Goal: Task Accomplishment & Management: Complete application form

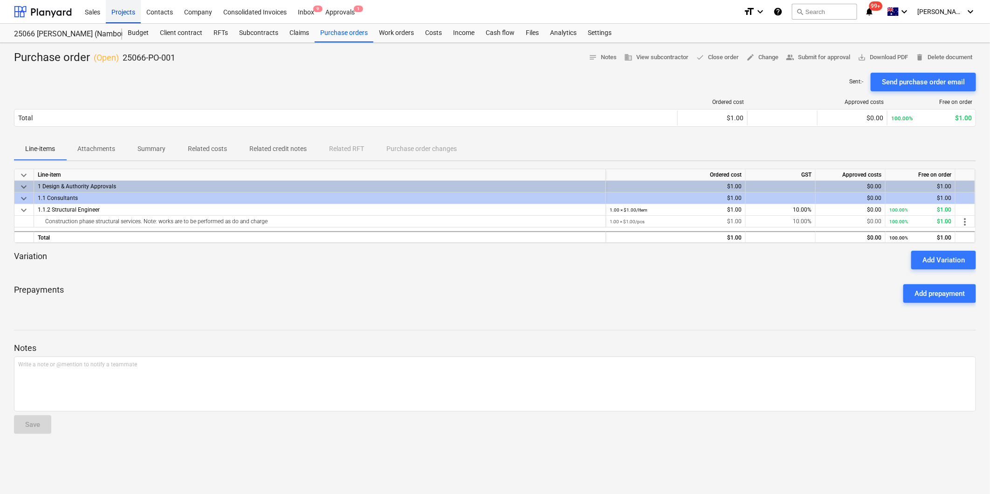
click at [110, 14] on div "Projects" at bounding box center [123, 12] width 35 height 24
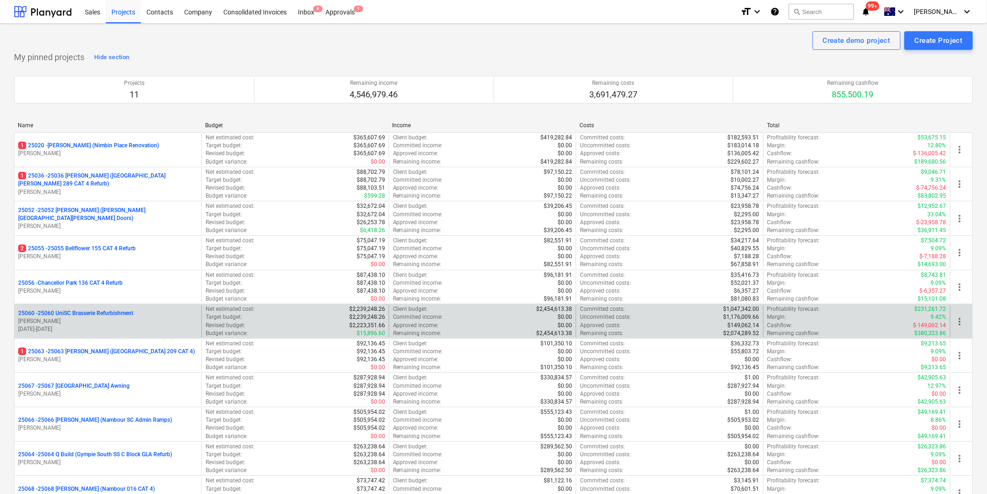
click at [117, 312] on p "25060 - 25060 UniSC Brasserie Refurbishment" at bounding box center [75, 314] width 115 height 8
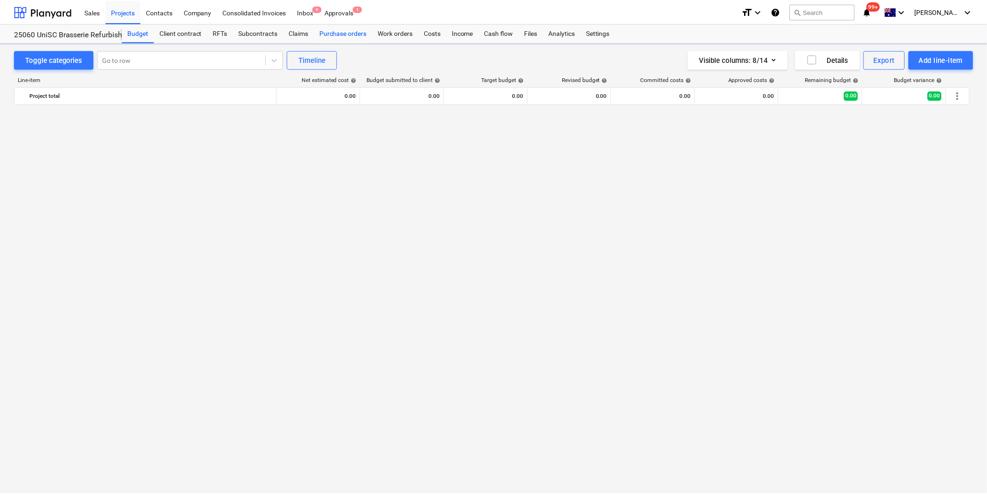
scroll to position [880, 0]
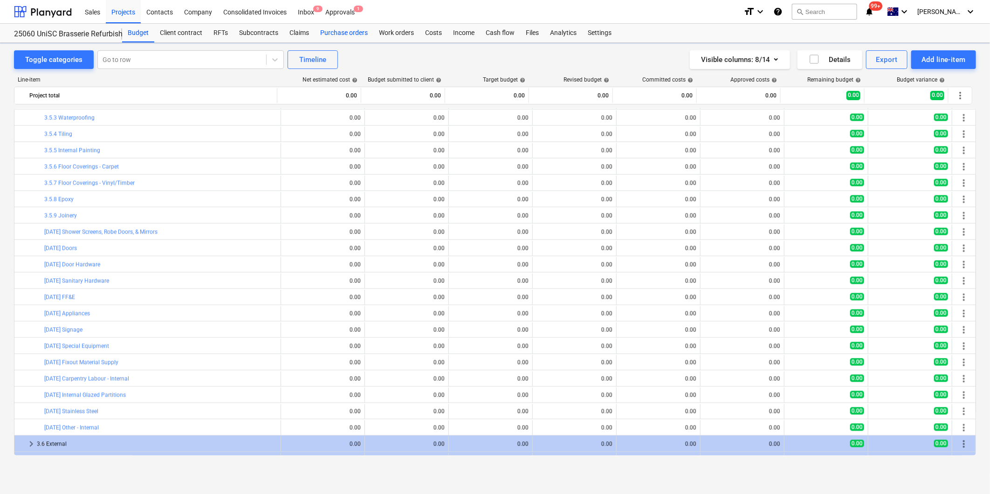
click at [325, 29] on div "Purchase orders" at bounding box center [344, 33] width 59 height 19
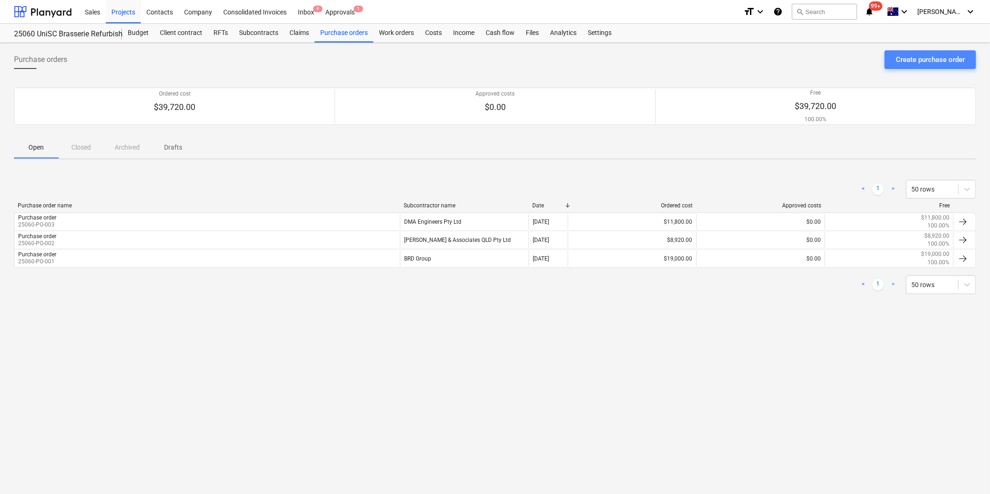
click at [916, 60] on div "Create purchase order" at bounding box center [930, 60] width 69 height 12
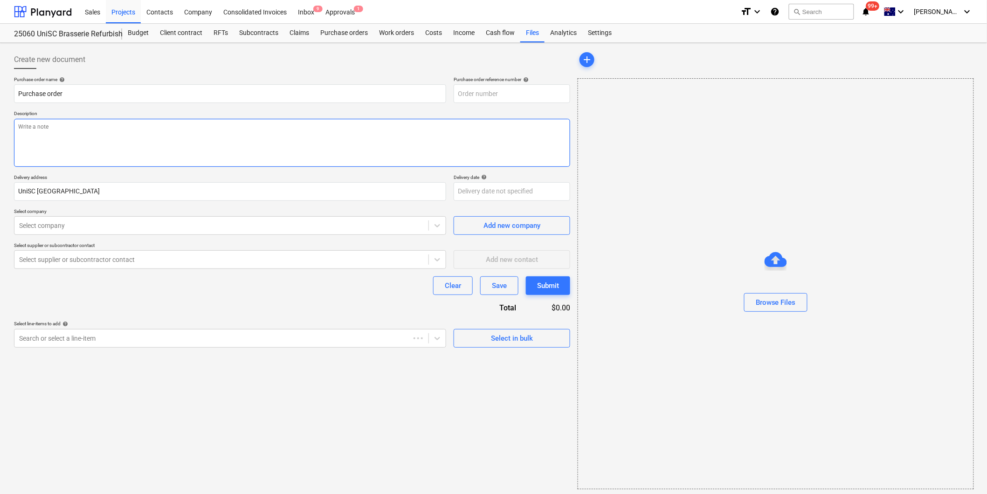
type textarea "x"
type input "25060-PO-005"
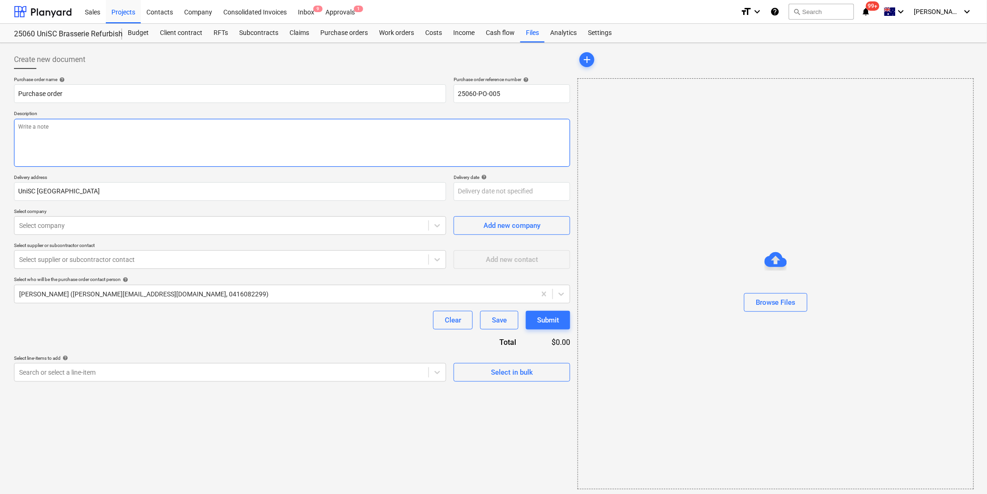
click at [49, 131] on textarea at bounding box center [292, 143] width 556 height 48
type textarea "x"
type textarea "P"
type textarea "x"
type textarea "Pa"
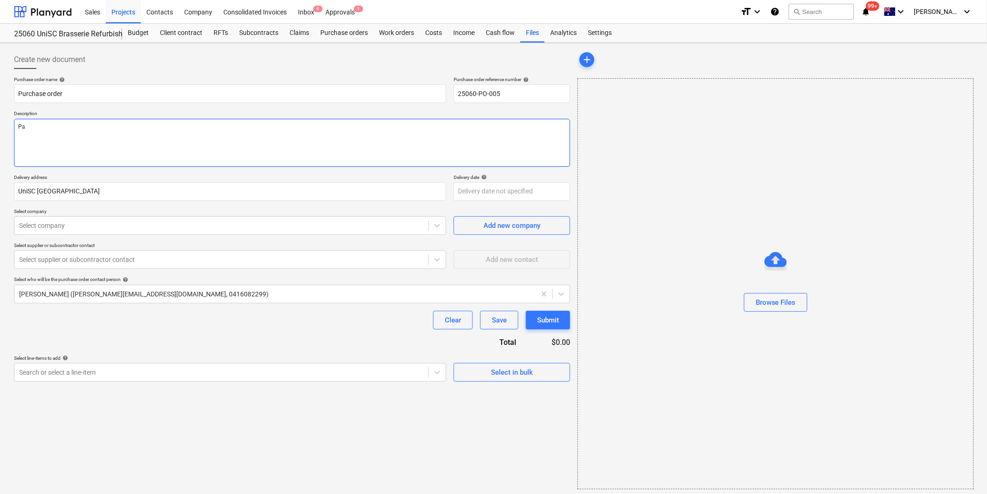
type textarea "x"
type textarea "Pay"
type textarea "x"
type textarea "Paym"
type textarea "x"
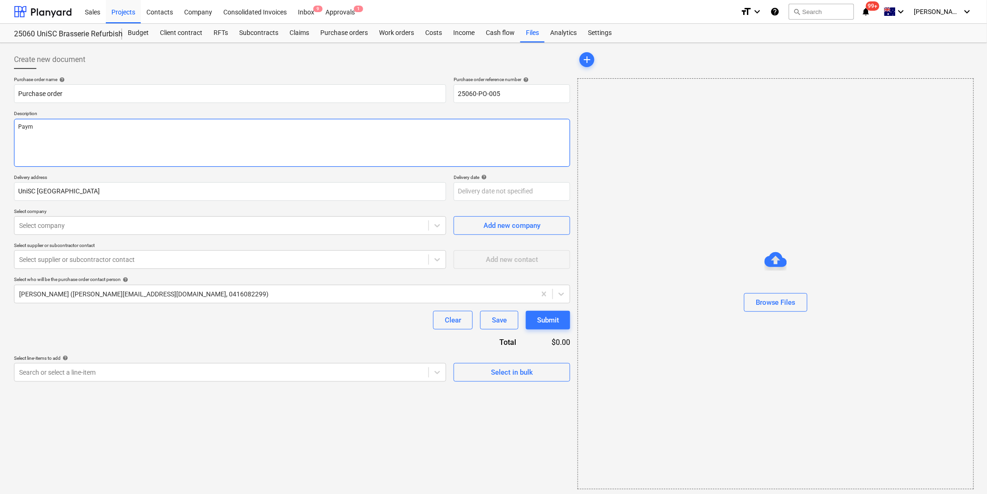
type textarea "Payme"
type textarea "x"
type textarea "Paymen"
type textarea "x"
type textarea "Payment"
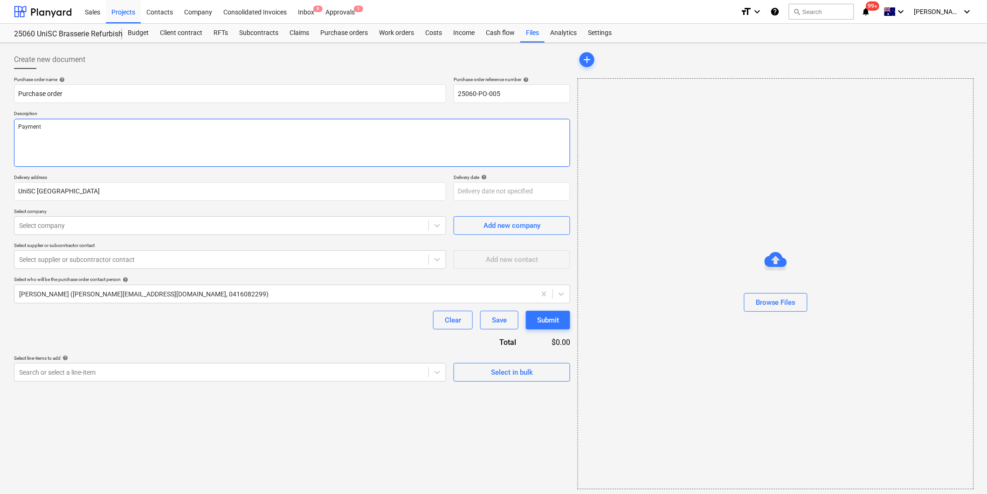
type textarea "x"
type textarea "Payment"
type textarea "x"
type textarea "Payment TE"
type textarea "x"
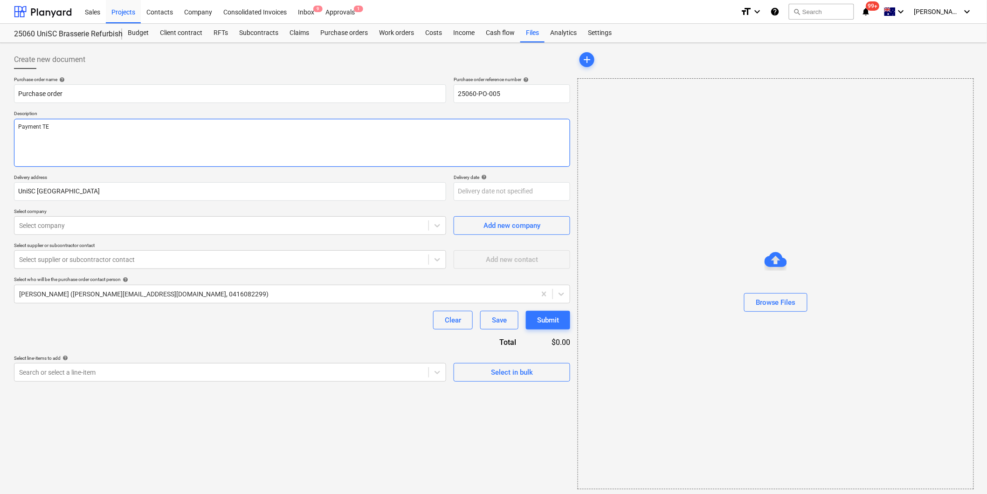
type textarea "Payment TEr"
type textarea "x"
type textarea "Payment TErm"
type textarea "x"
type textarea "Payment TErms"
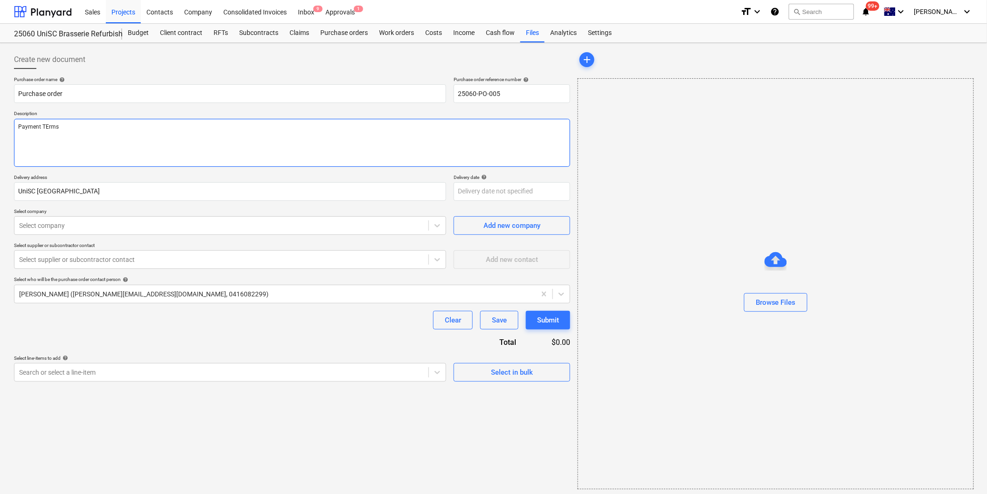
type textarea "x"
type textarea "Payment TErms:"
type textarea "x"
type textarea "Payment Trms:"
type textarea "x"
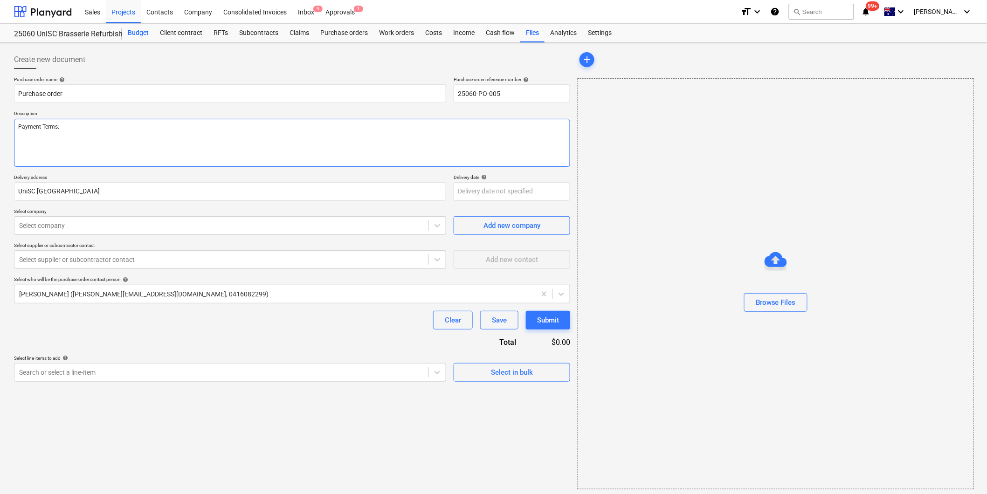
type textarea "Payment Terms:"
type textarea "x"
click at [55, 231] on div "Select company" at bounding box center [221, 225] width 414 height 13
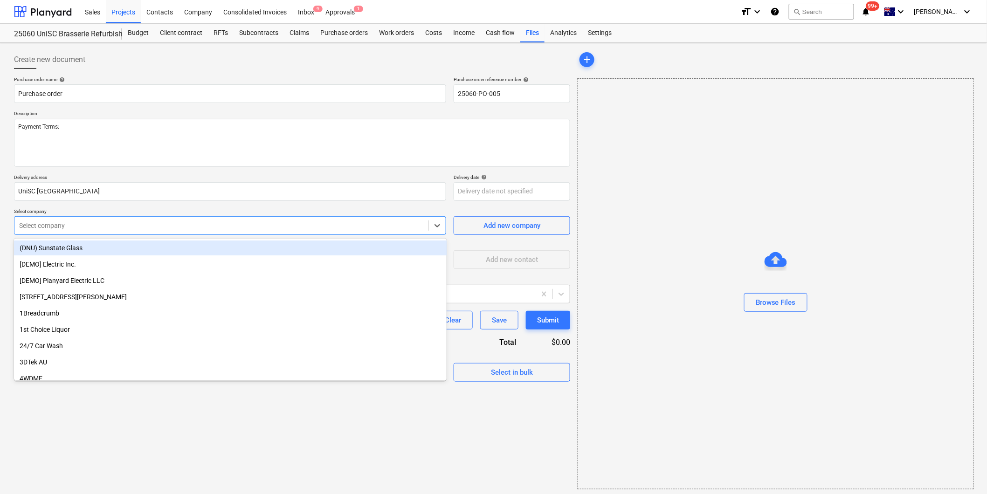
type input "p"
type textarea "x"
type input "pure"
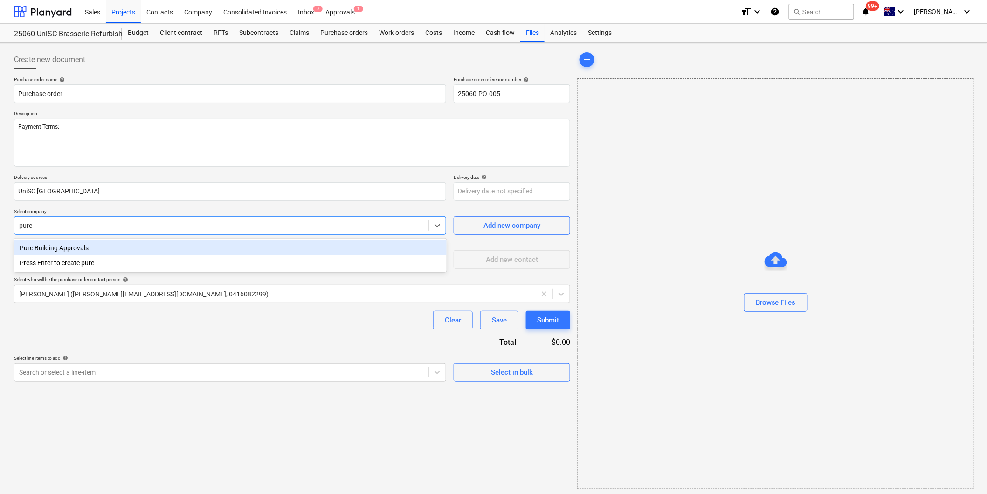
click at [60, 248] on div "Pure Building Approvals" at bounding box center [230, 248] width 433 height 15
type textarea "x"
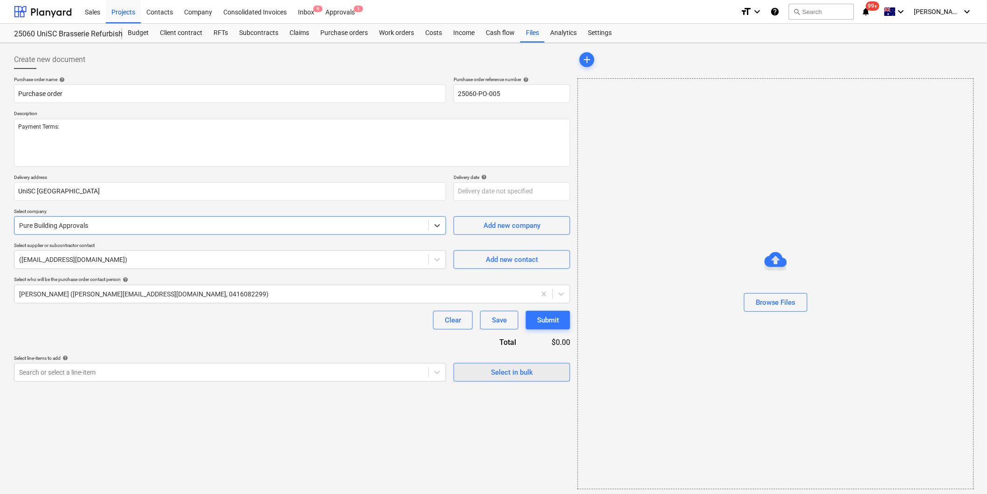
click at [481, 374] on span "Select in bulk" at bounding box center [511, 372] width 93 height 12
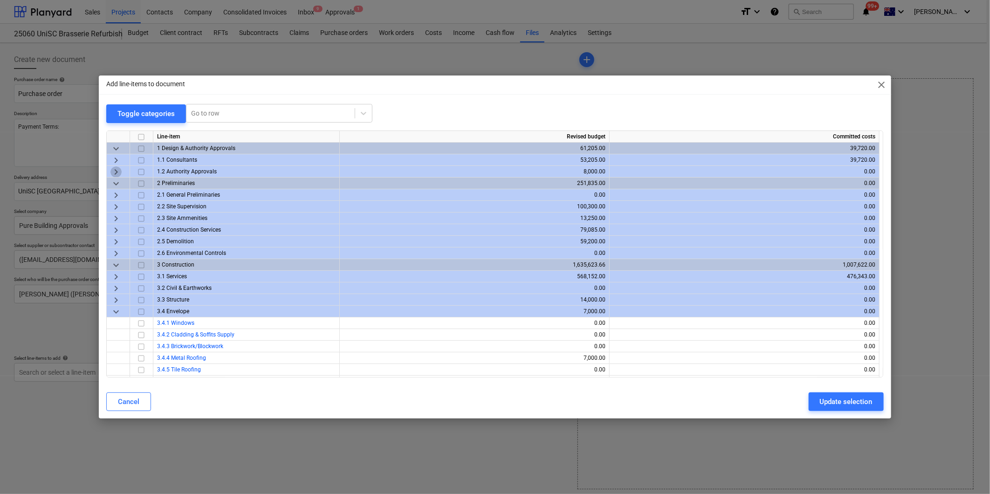
click at [115, 170] on span "keyboard_arrow_right" at bounding box center [115, 171] width 11 height 11
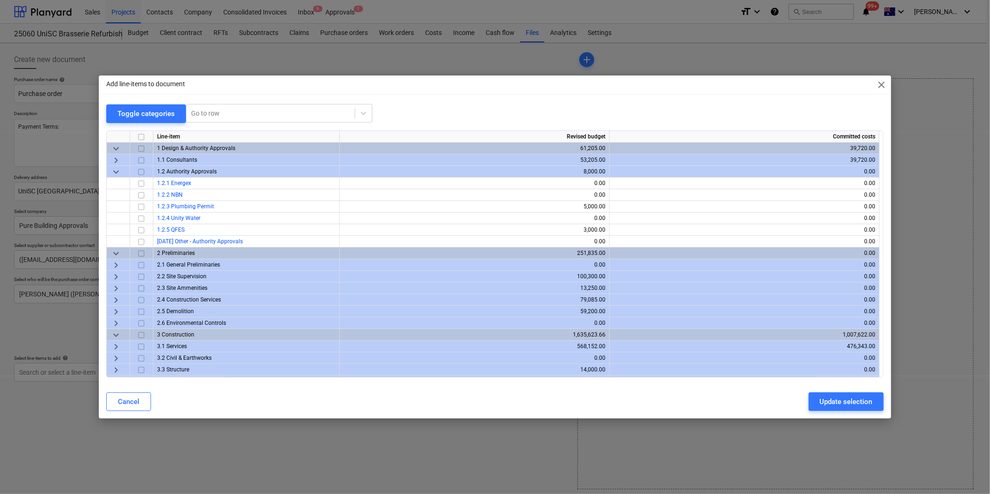
click at [117, 156] on span "keyboard_arrow_right" at bounding box center [115, 160] width 11 height 11
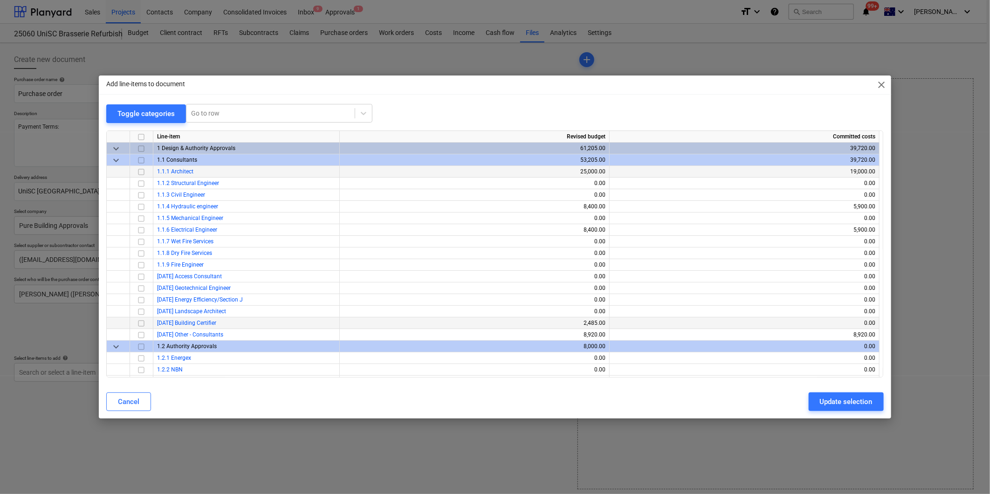
click at [142, 324] on input "checkbox" at bounding box center [141, 323] width 11 height 11
click at [840, 400] on div "Update selection" at bounding box center [846, 402] width 53 height 12
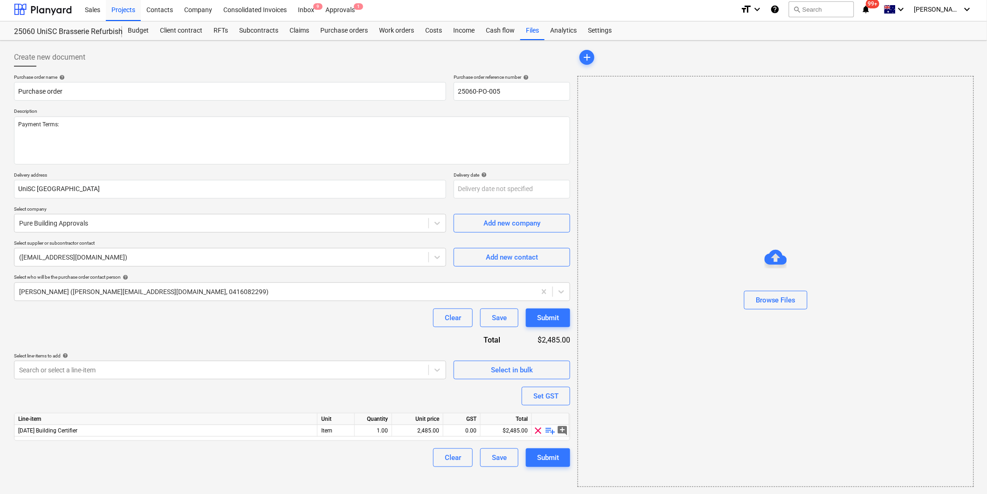
scroll to position [3, 0]
click at [550, 429] on span "playlist_add" at bounding box center [550, 430] width 11 height 11
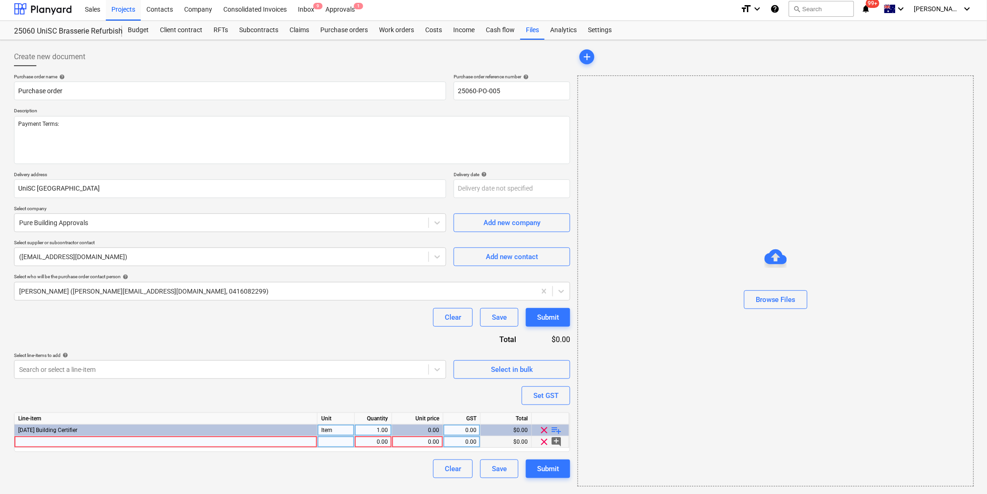
click at [94, 444] on div at bounding box center [165, 442] width 303 height 12
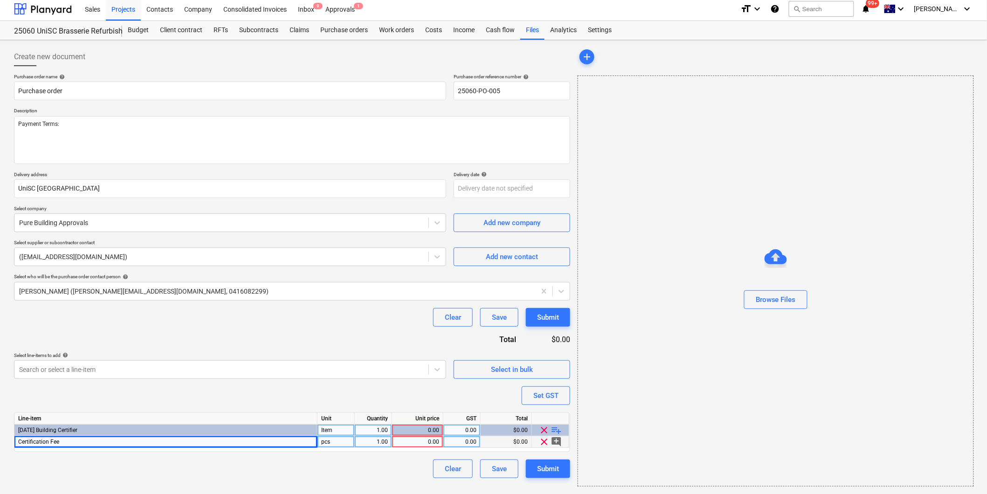
click at [419, 444] on div "0.00" at bounding box center [417, 442] width 43 height 12
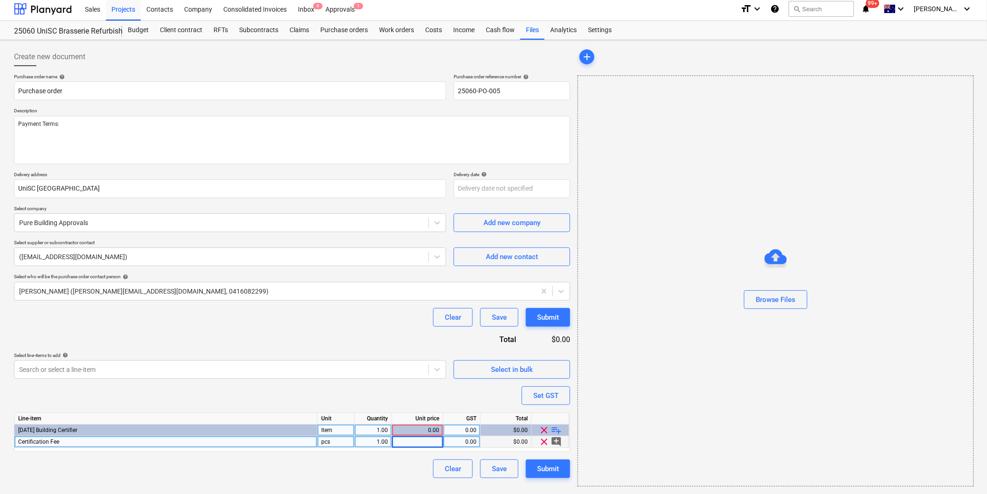
type textarea "x"
type input "3400"
click at [347, 476] on div "Clear Save Submit" at bounding box center [292, 469] width 556 height 19
click at [558, 429] on span "playlist_add" at bounding box center [556, 430] width 11 height 11
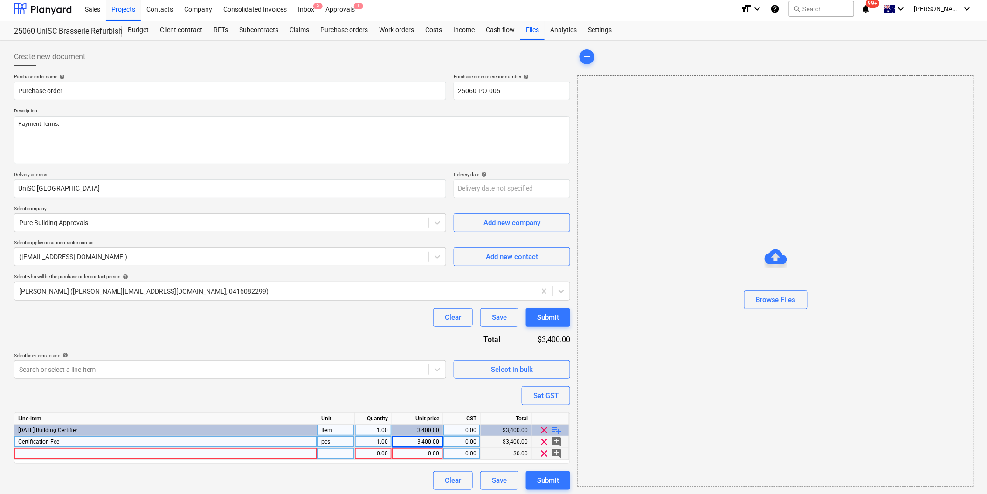
type textarea "x"
click at [66, 457] on div at bounding box center [165, 454] width 303 height 12
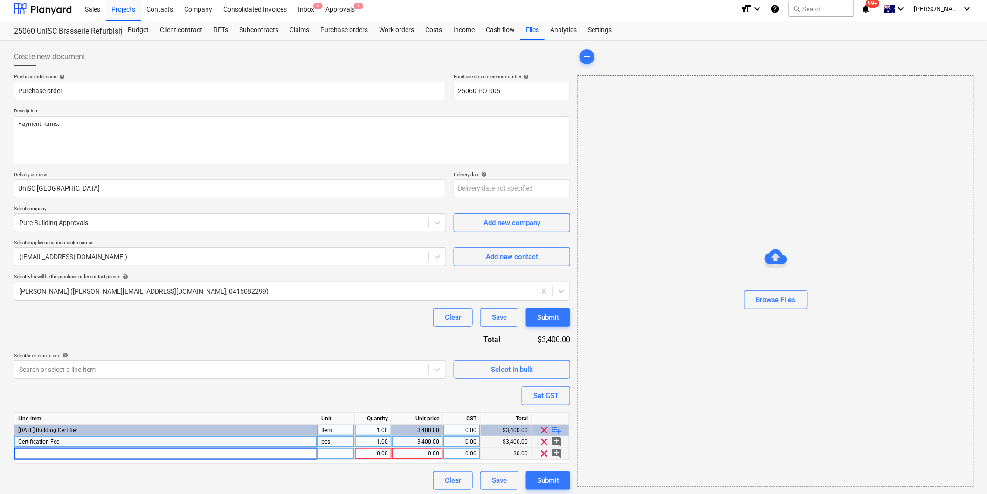
type input "RP/Title/Sewer Search"
type textarea "x"
click at [426, 451] on div "0.00" at bounding box center [417, 454] width 43 height 12
type input "140"
click at [556, 429] on span "playlist_add" at bounding box center [556, 430] width 11 height 11
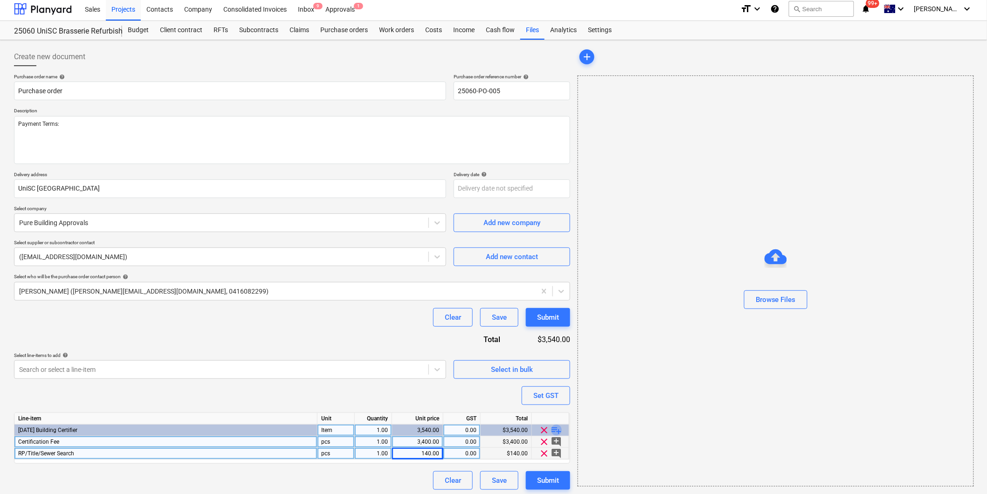
type textarea "x"
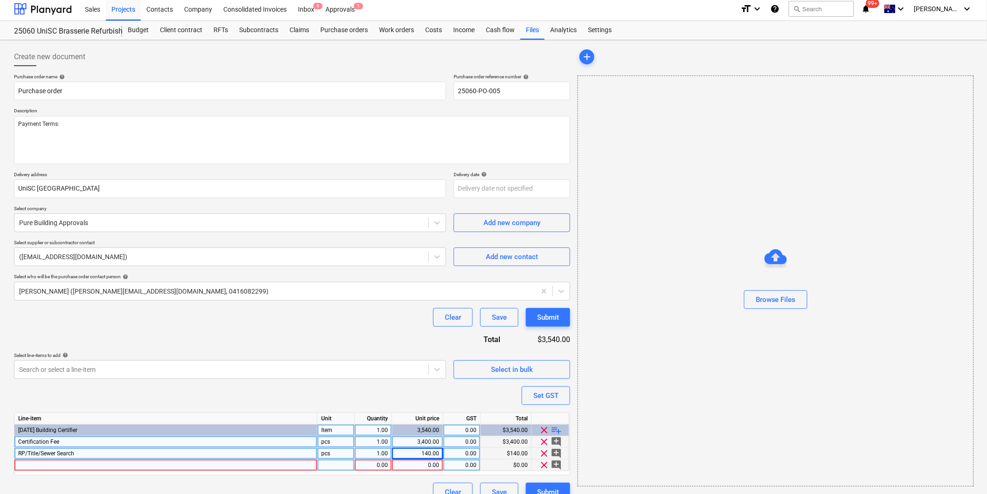
click at [66, 465] on div at bounding box center [165, 466] width 303 height 12
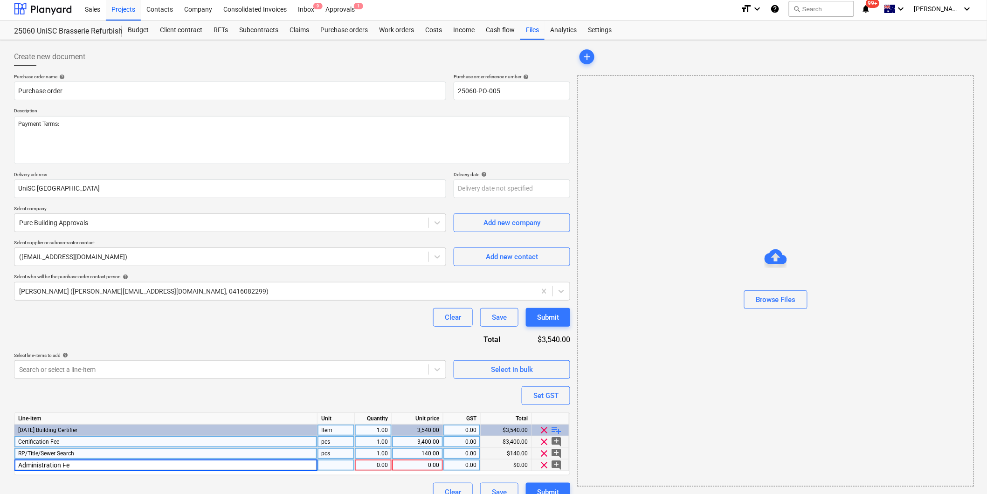
type input "Administration Fee"
type textarea "x"
click at [408, 469] on div "0.00" at bounding box center [417, 466] width 43 height 12
type input "5"
type input "410"
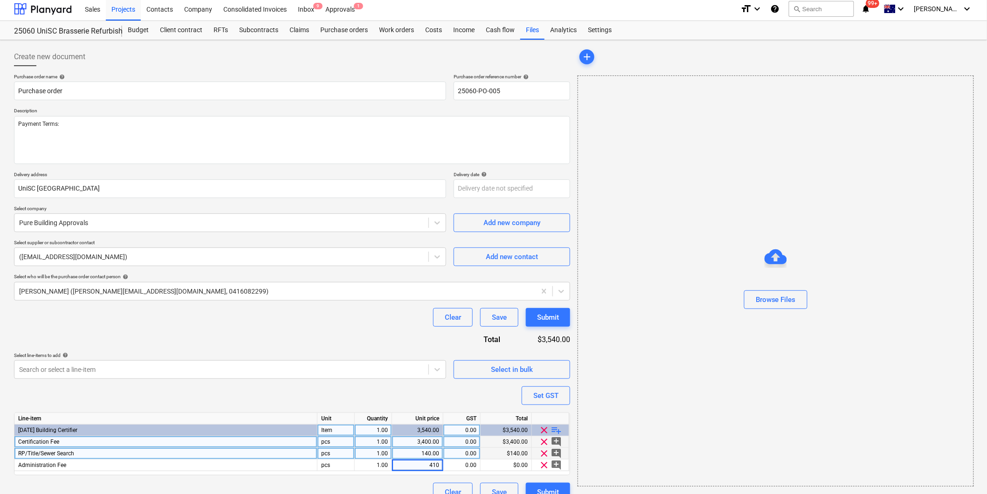
scroll to position [18, 0]
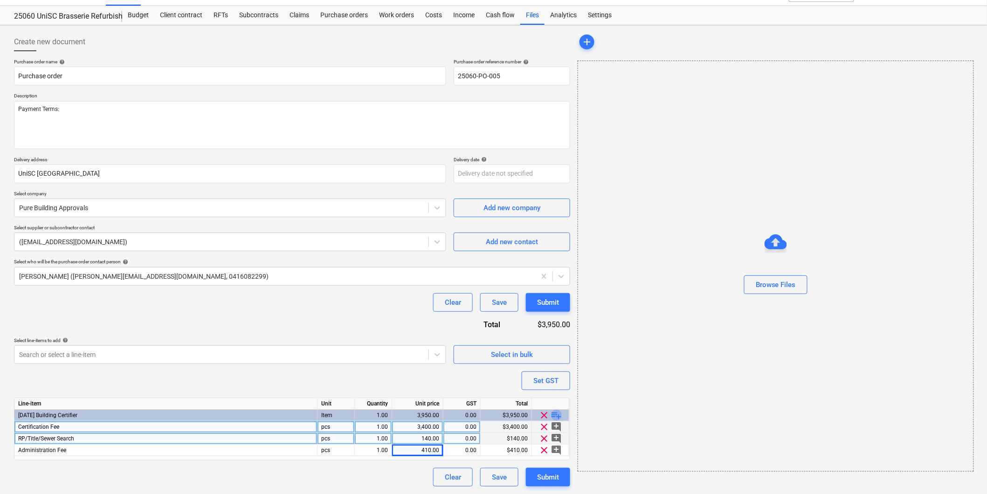
click at [557, 415] on span "playlist_add" at bounding box center [556, 415] width 11 height 11
type textarea "x"
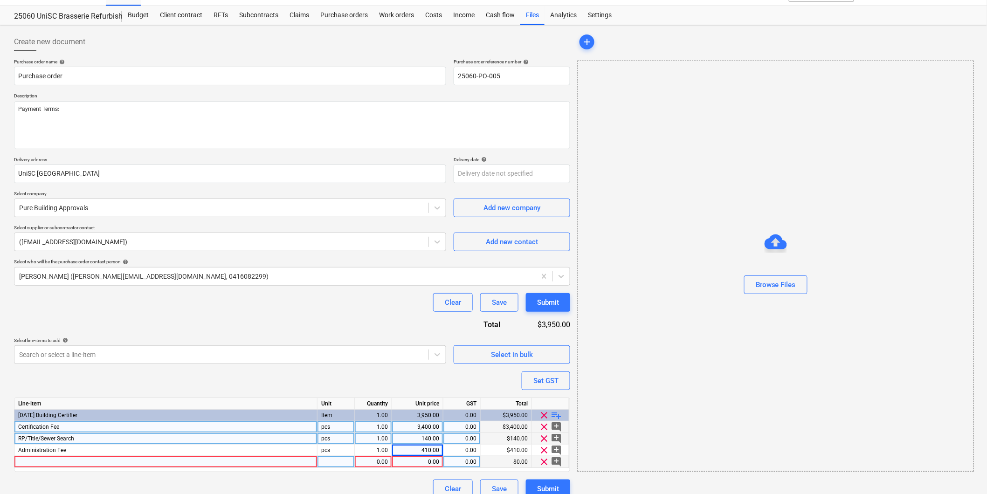
click at [86, 463] on div at bounding box center [165, 462] width 303 height 12
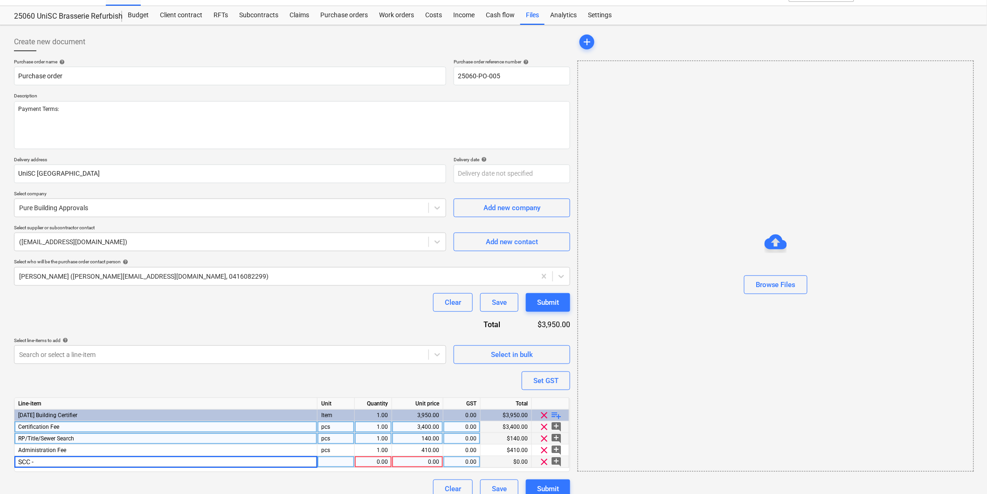
type input "SCC -"
click at [50, 464] on div "SCC -" at bounding box center [165, 462] width 303 height 12
click at [39, 462] on input "SCC -" at bounding box center [165, 461] width 303 height 11
type textarea "x"
type input "SCC - BA Lodgement and Archive Fee"
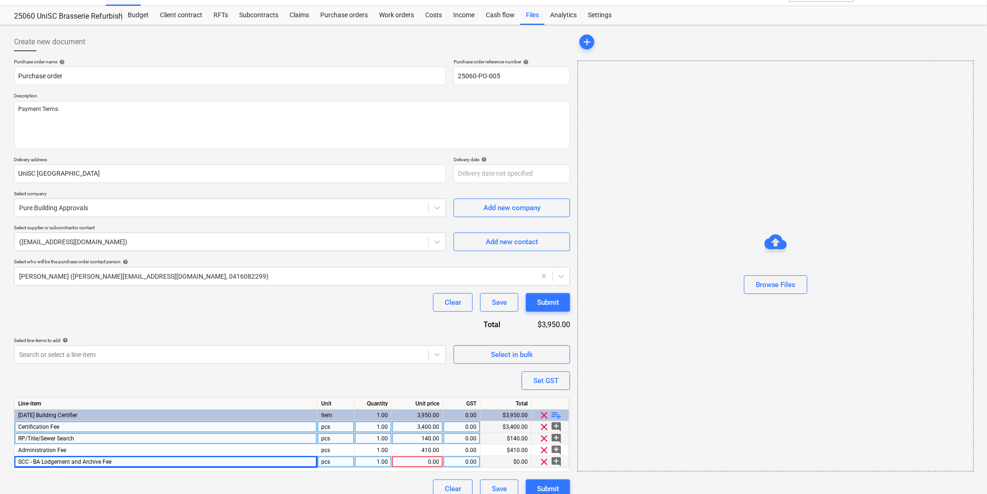
type textarea "x"
click at [418, 463] on div "0.00" at bounding box center [417, 462] width 43 height 12
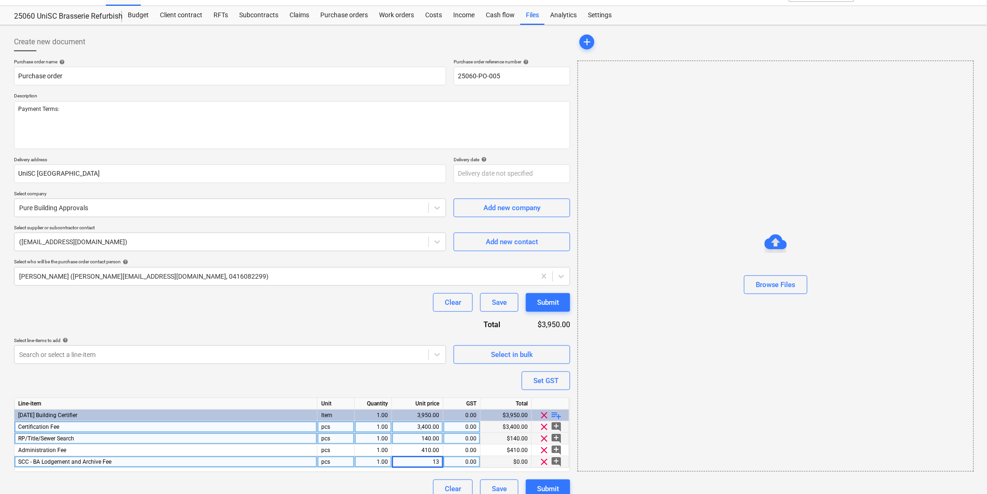
type input "135"
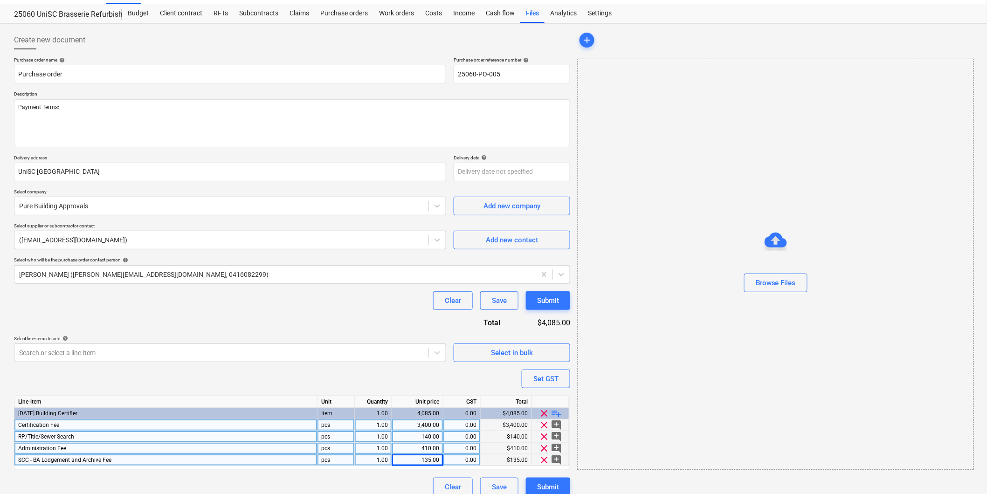
scroll to position [30, 0]
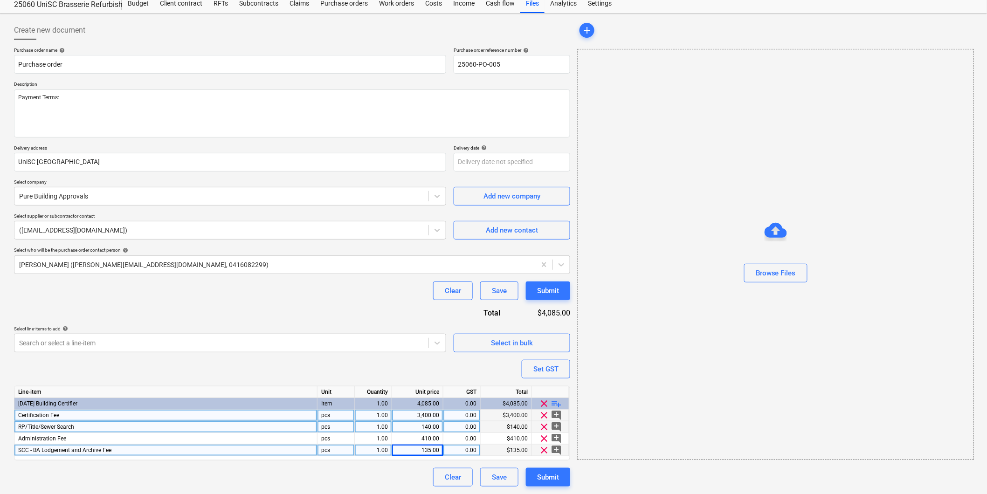
click at [557, 404] on span "playlist_add" at bounding box center [556, 403] width 11 height 11
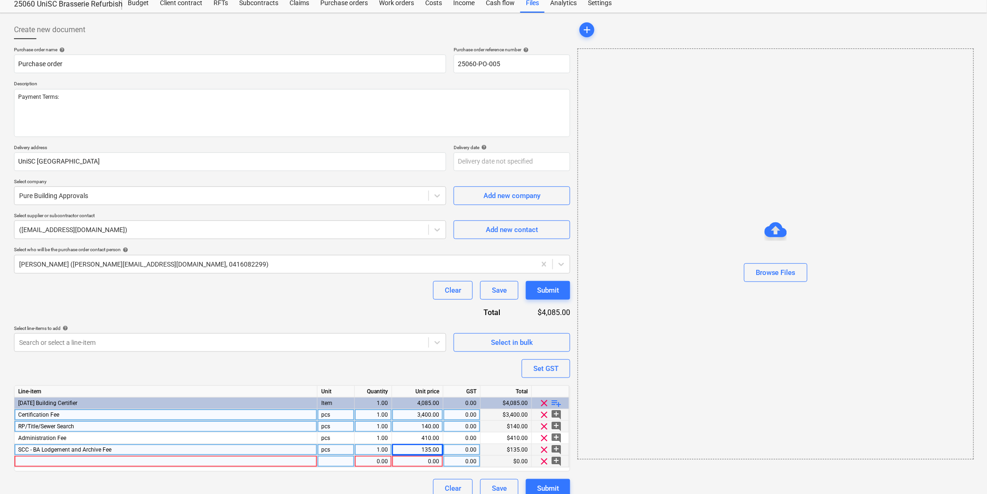
click at [67, 465] on div at bounding box center [165, 462] width 303 height 12
type textarea "x"
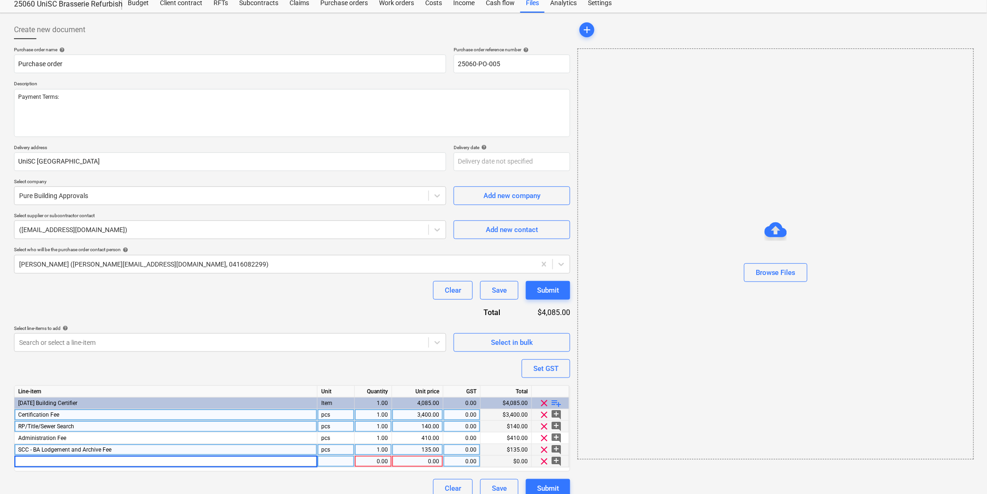
type input "SCC - Flood Search"
type textarea "x"
click at [379, 462] on div "0.00" at bounding box center [372, 462] width 29 height 12
click at [399, 459] on div "0.00" at bounding box center [417, 462] width 43 height 12
type input "125"
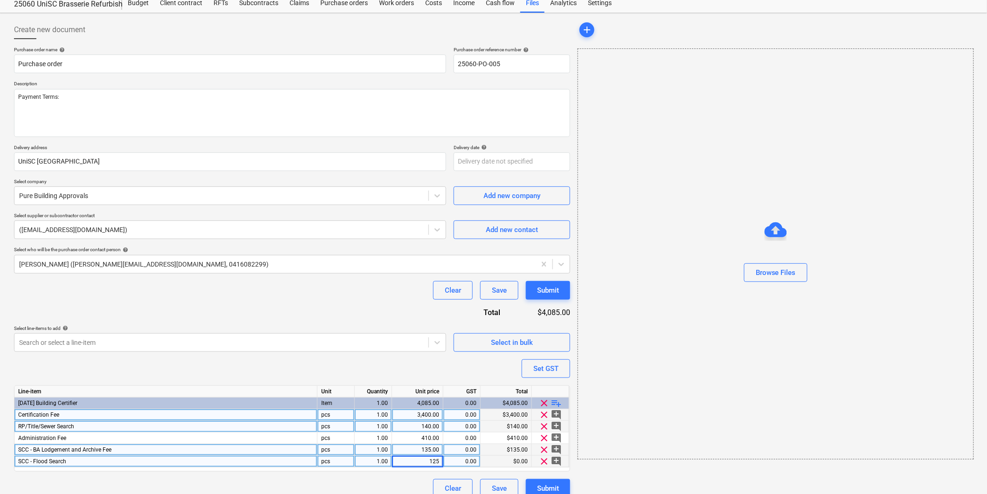
type textarea "x"
click at [455, 413] on div "0.00" at bounding box center [461, 415] width 29 height 12
type input "10"
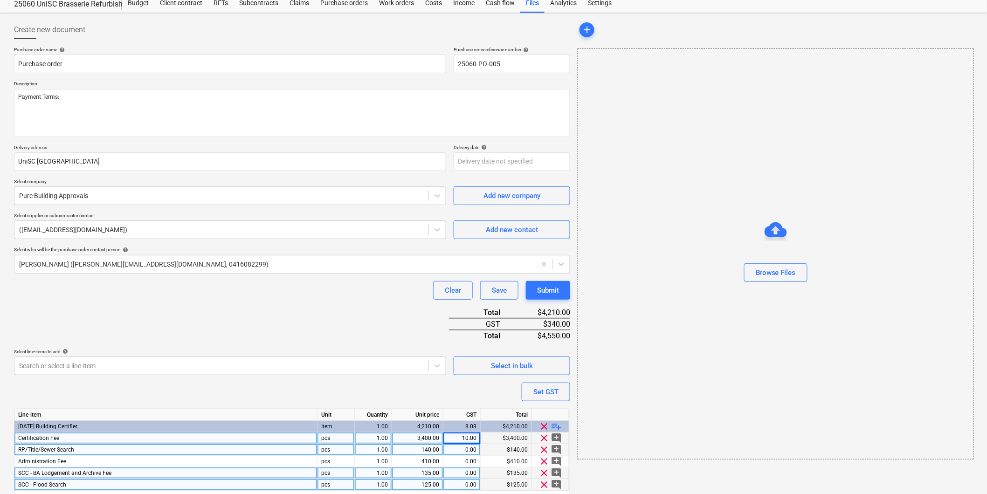
type textarea "x"
click at [453, 453] on div "0.00" at bounding box center [461, 450] width 29 height 12
type input "10"
type textarea "x"
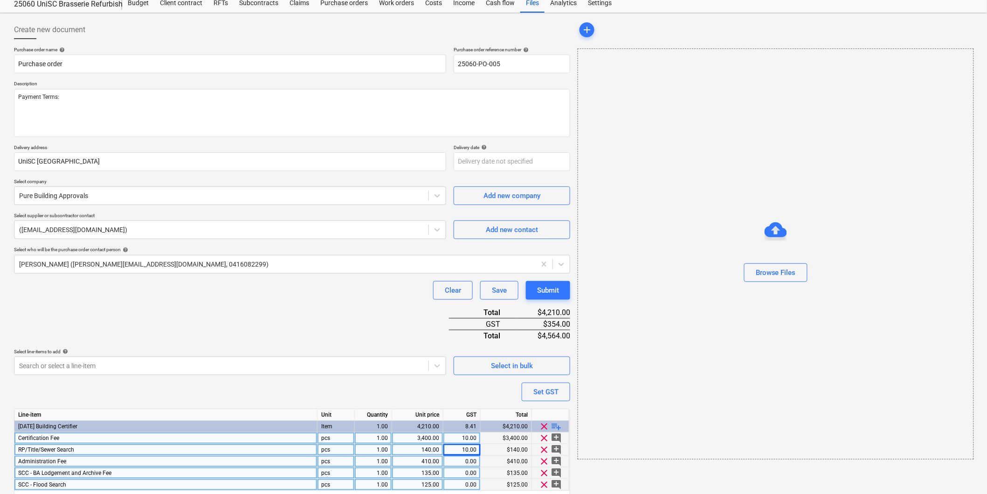
click at [455, 460] on div "0.00" at bounding box center [461, 462] width 29 height 12
type input "10"
type textarea "x"
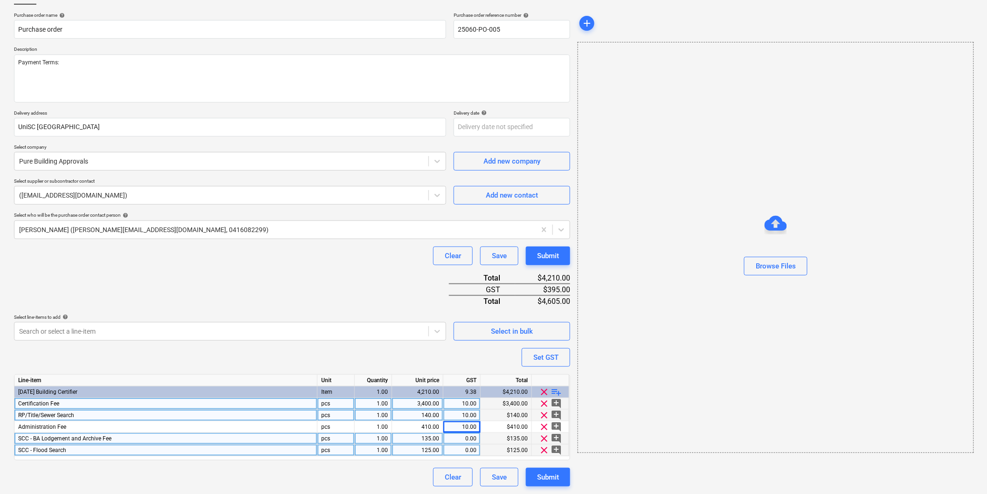
click at [465, 404] on div "10.00" at bounding box center [461, 404] width 29 height 12
type input "340"
type textarea "x"
type input "14"
type textarea "x"
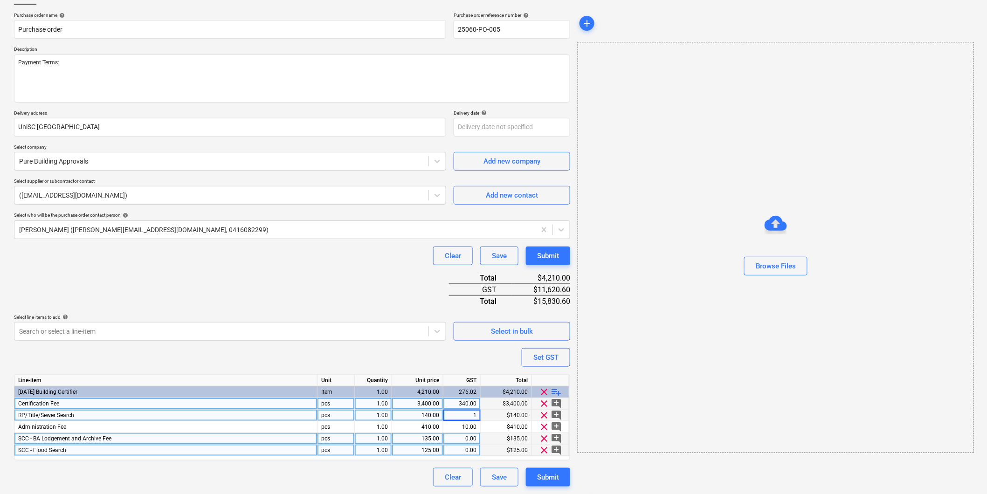
type input "14"
type textarea "x"
click at [467, 426] on div "10.00" at bounding box center [461, 427] width 29 height 12
type input "41"
type textarea "x"
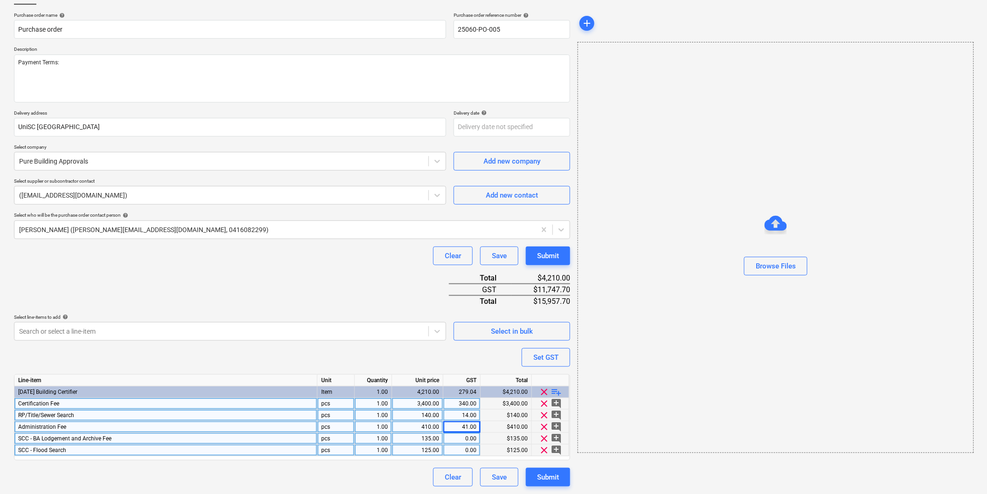
click at [460, 402] on div "340.00" at bounding box center [461, 404] width 29 height 12
type input "10"
type textarea "x"
click at [462, 412] on div "14.00" at bounding box center [461, 416] width 29 height 12
type input "10"
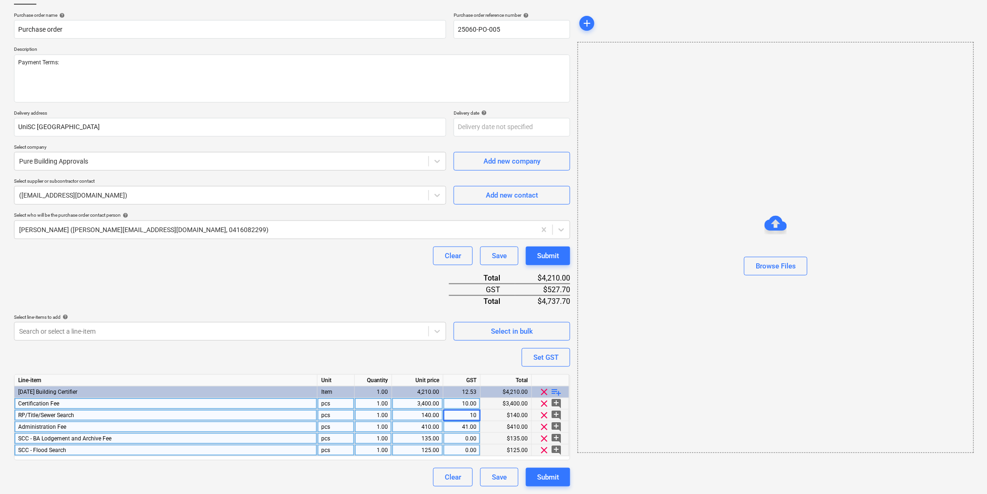
type textarea "x"
click at [458, 426] on div "41.00" at bounding box center [461, 427] width 29 height 12
type input "10"
type textarea "x"
click at [460, 412] on div "10.00" at bounding box center [461, 416] width 29 height 12
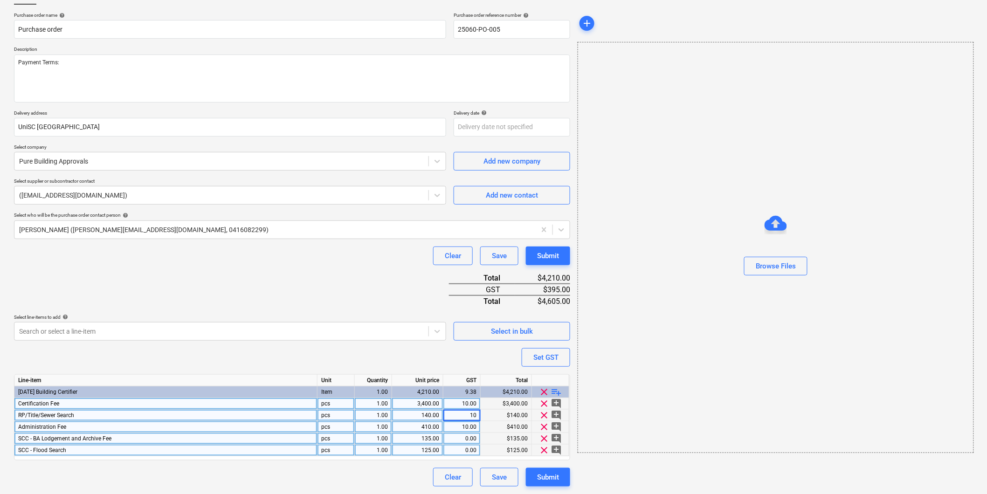
type input "0"
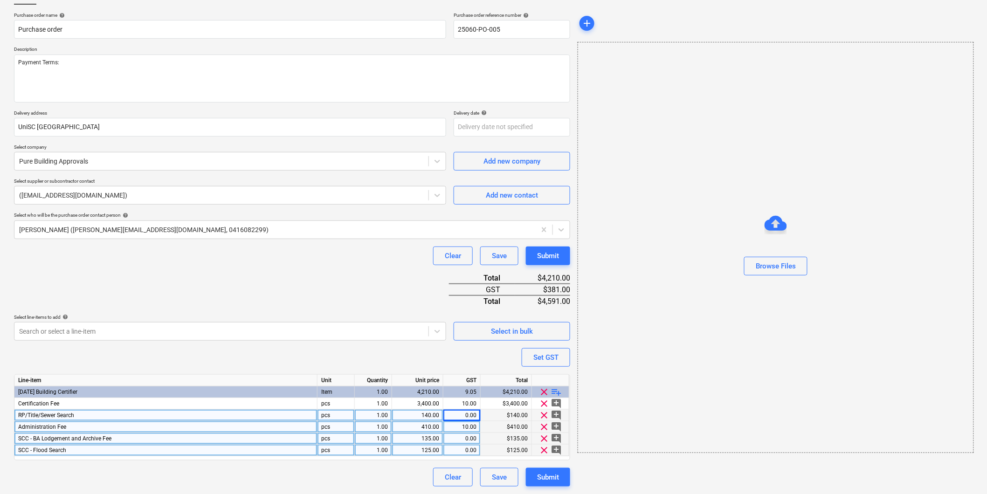
click at [408, 281] on div "Purchase order name help Purchase order Purchase order reference number help 25…" at bounding box center [292, 249] width 556 height 475
click at [364, 272] on div "Purchase order name help Purchase order Purchase order reference number help 25…" at bounding box center [292, 249] width 556 height 475
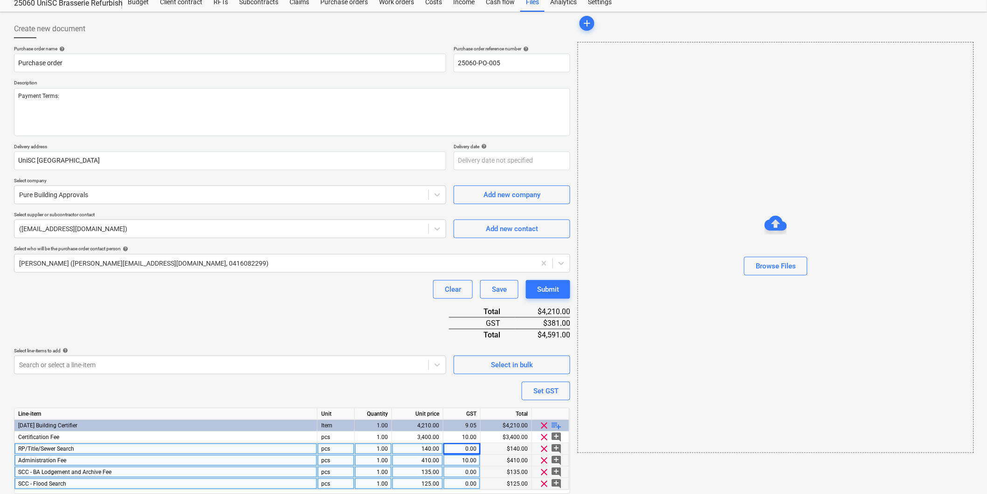
scroll to position [13, 0]
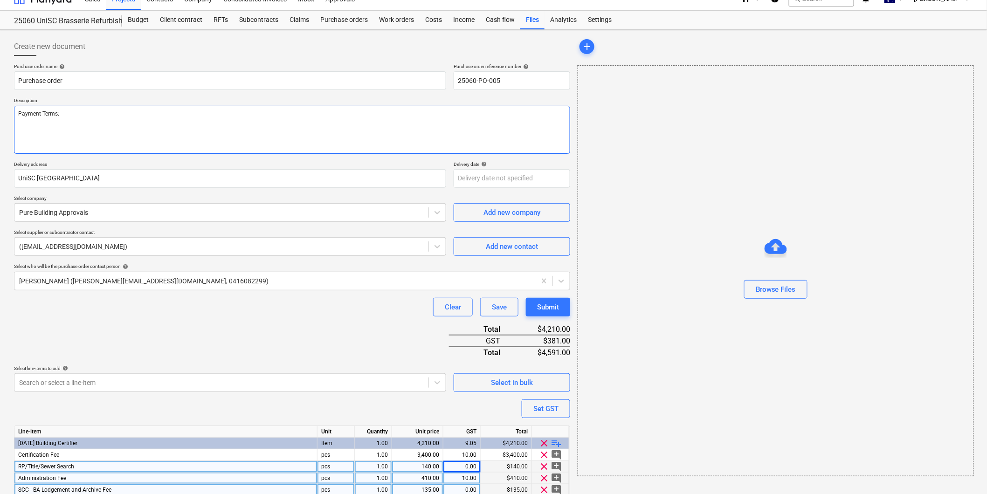
click at [98, 118] on textarea "Payment Terms:" at bounding box center [292, 130] width 556 height 48
type textarea "x"
type textarea "Payment Terms:"
type textarea "x"
type textarea "Payment Terms: 1"
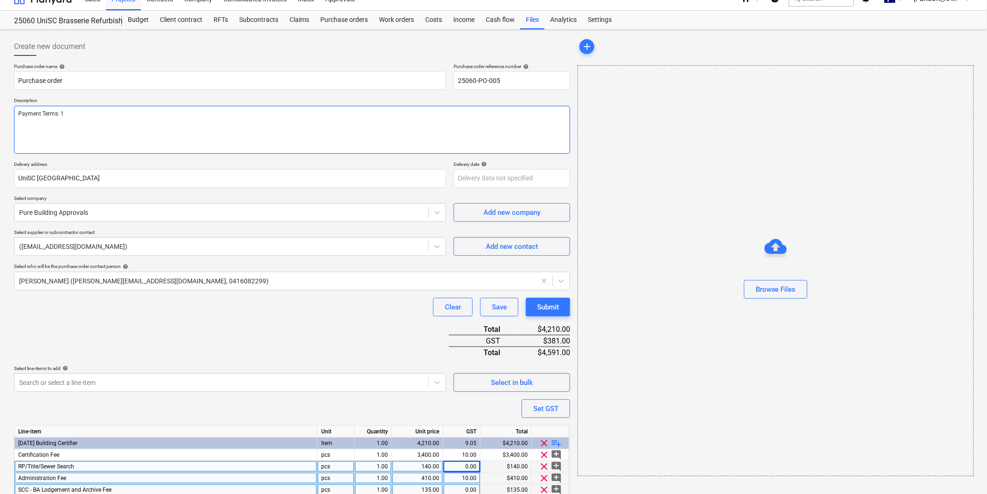
type textarea "x"
type textarea "Payment Terms: 14"
type textarea "x"
type textarea "Payment Terms: 14"
type textarea "x"
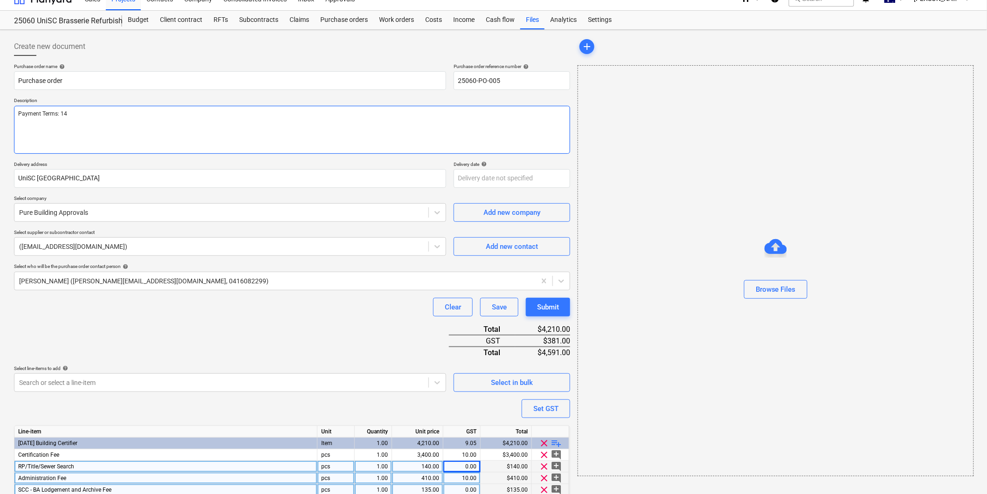
type textarea "Payment Terms: 14 d"
type textarea "x"
type textarea "Payment Terms: 14 da"
type textarea "x"
type textarea "Payment Terms: 14 day"
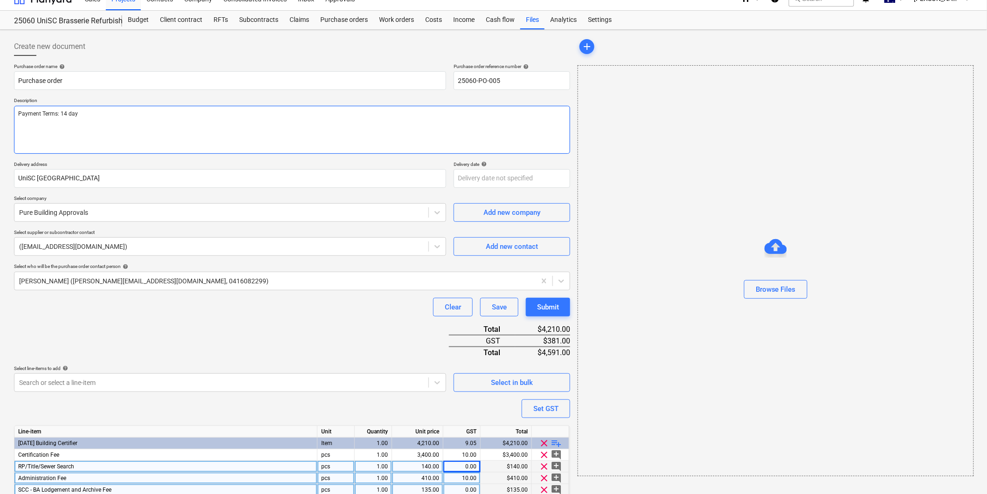
type textarea "x"
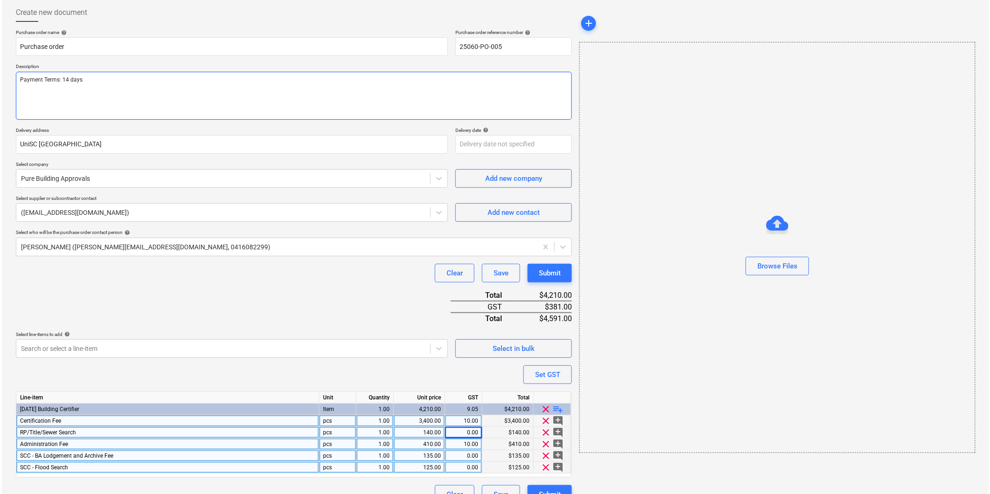
scroll to position [65, 0]
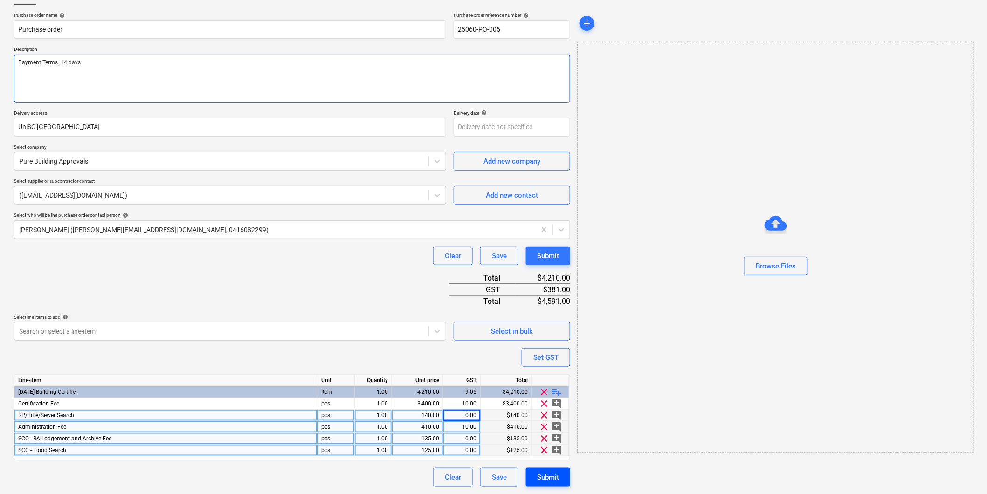
type textarea "Payment Terms: 14 days"
click at [550, 482] on div "Submit" at bounding box center [548, 477] width 22 height 12
type textarea "x"
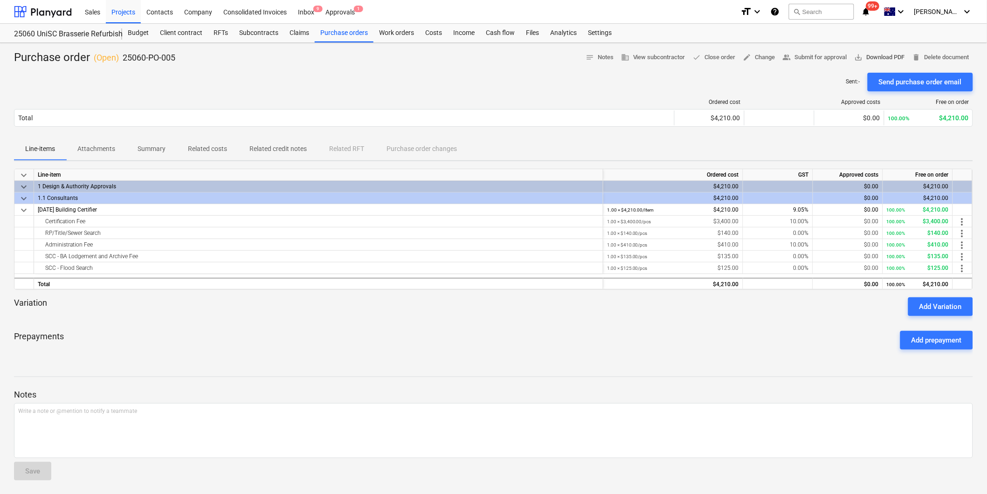
click at [870, 56] on span "save_alt Download PDF" at bounding box center [880, 57] width 50 height 11
click at [145, 30] on div "Budget 1" at bounding box center [138, 33] width 32 height 19
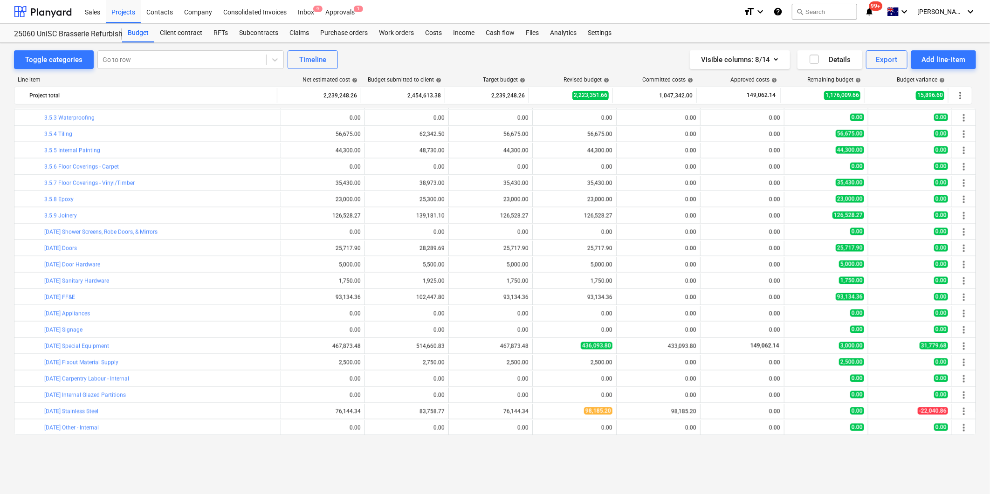
scroll to position [518, 0]
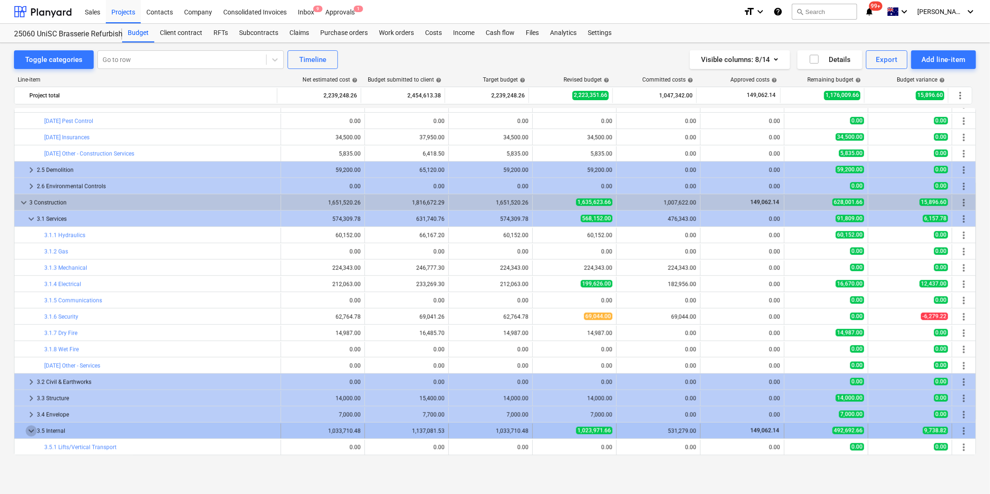
click at [29, 431] on span "keyboard_arrow_down" at bounding box center [31, 431] width 11 height 11
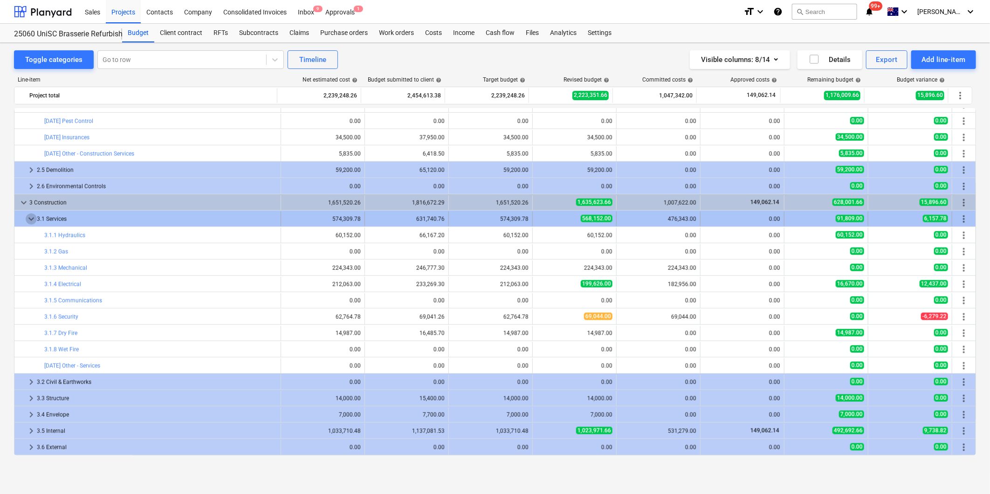
click at [30, 221] on span "keyboard_arrow_down" at bounding box center [31, 219] width 11 height 11
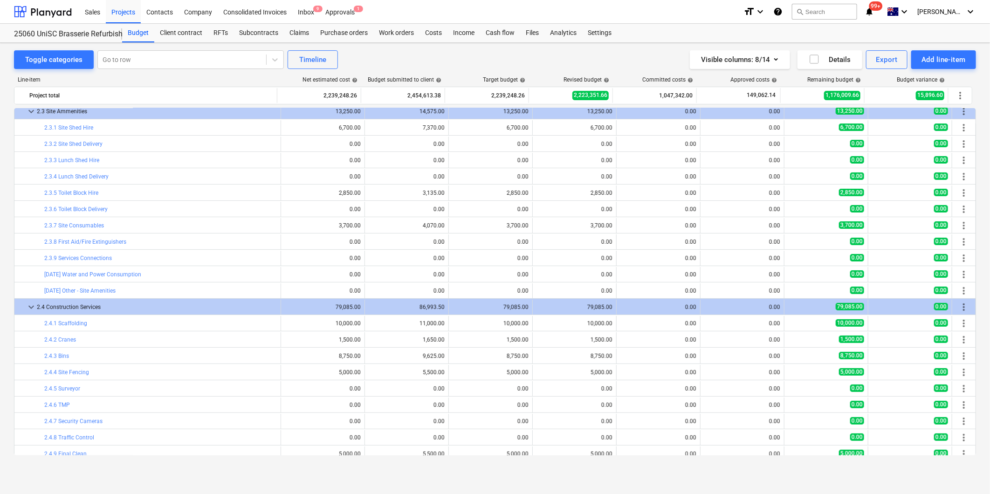
scroll to position [0, 0]
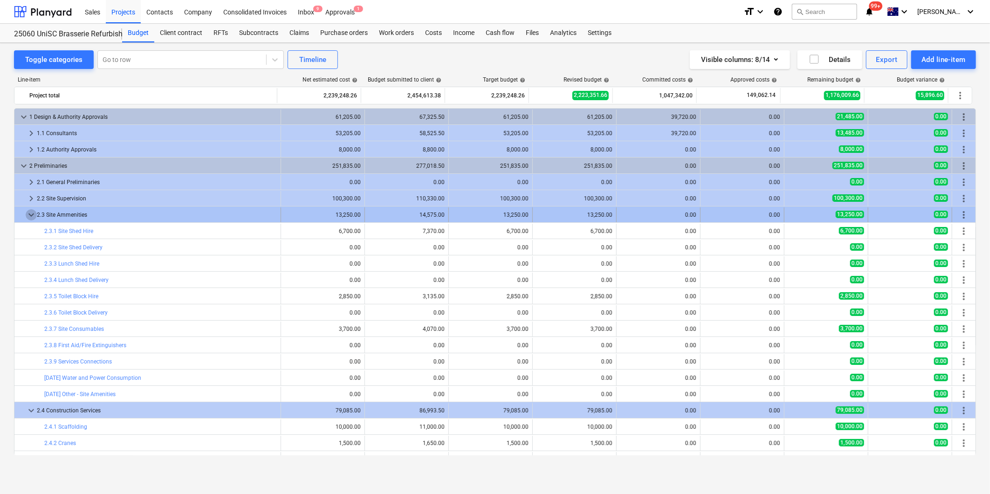
click at [28, 214] on span "keyboard_arrow_down" at bounding box center [31, 214] width 11 height 11
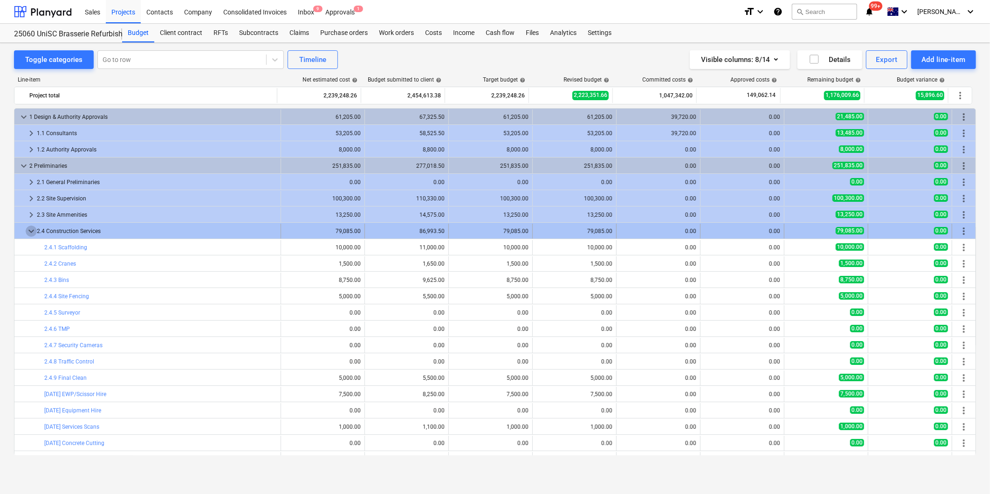
click at [32, 234] on span "keyboard_arrow_down" at bounding box center [31, 231] width 11 height 11
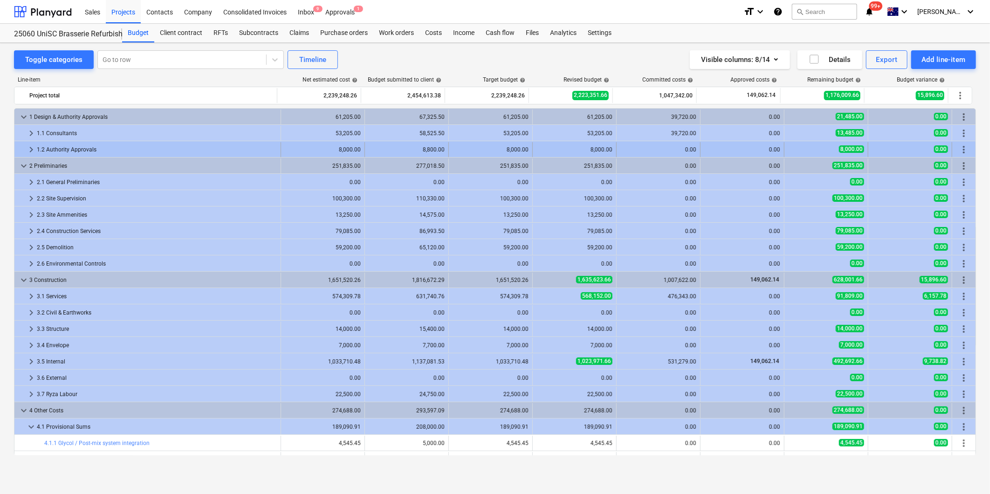
click at [29, 146] on span "keyboard_arrow_right" at bounding box center [31, 149] width 11 height 11
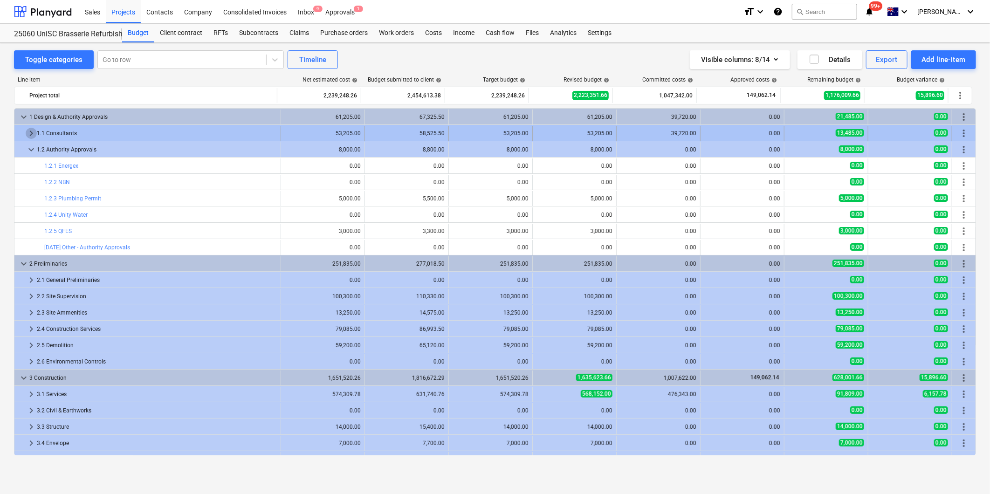
click at [32, 133] on span "keyboard_arrow_right" at bounding box center [31, 133] width 11 height 11
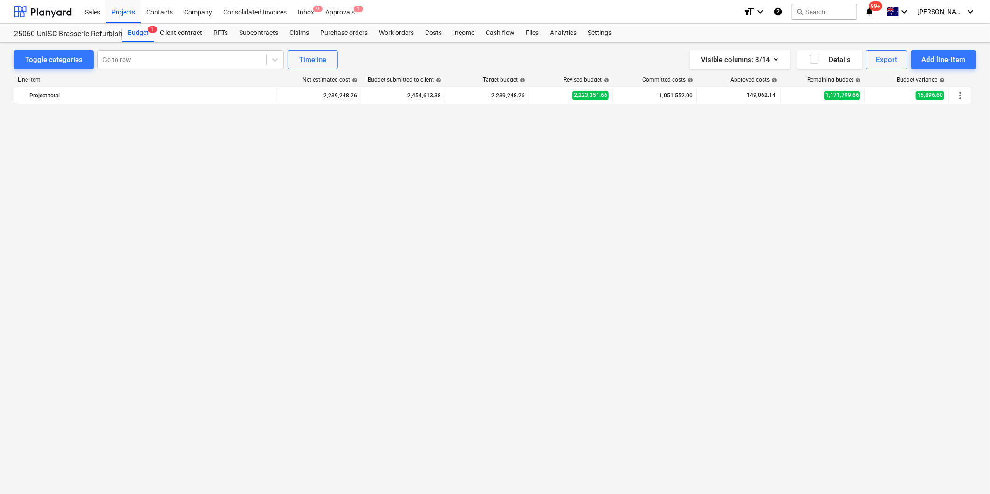
scroll to position [880, 0]
